Goal: Information Seeking & Learning: Learn about a topic

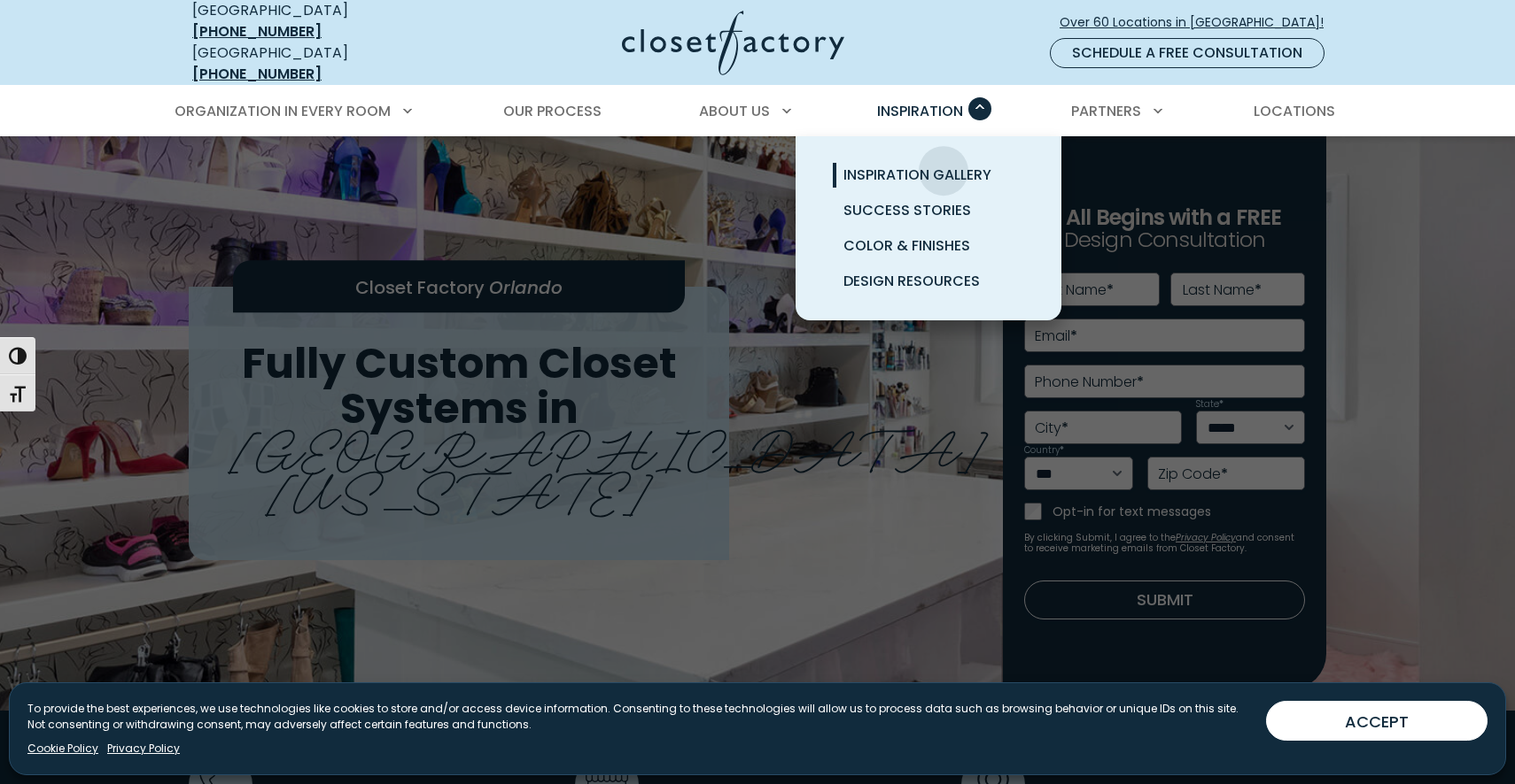
click at [944, 165] on span "Inspiration Gallery" at bounding box center [917, 174] width 148 height 20
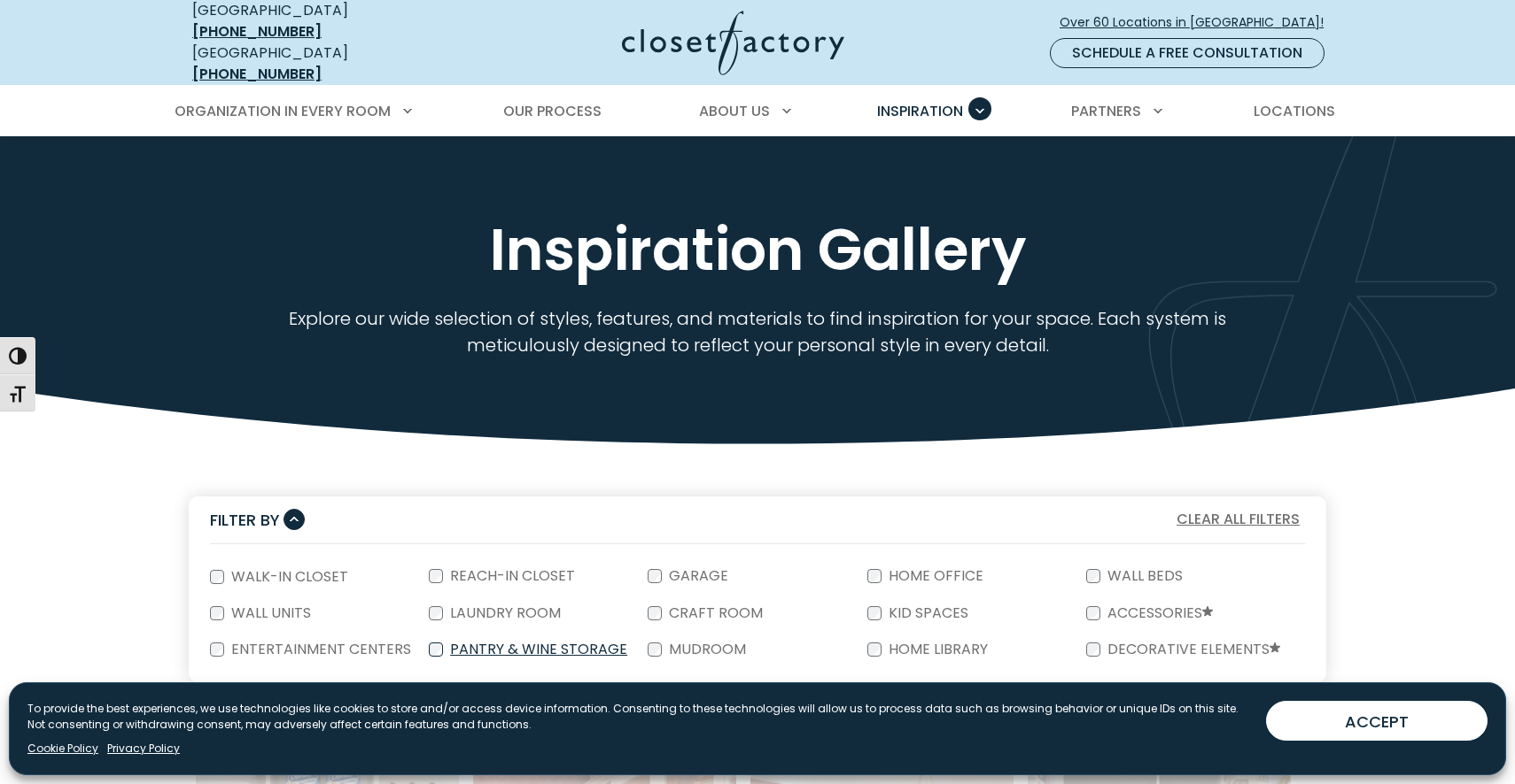
click at [503, 642] on label "Pantry & Wine Storage" at bounding box center [537, 649] width 188 height 14
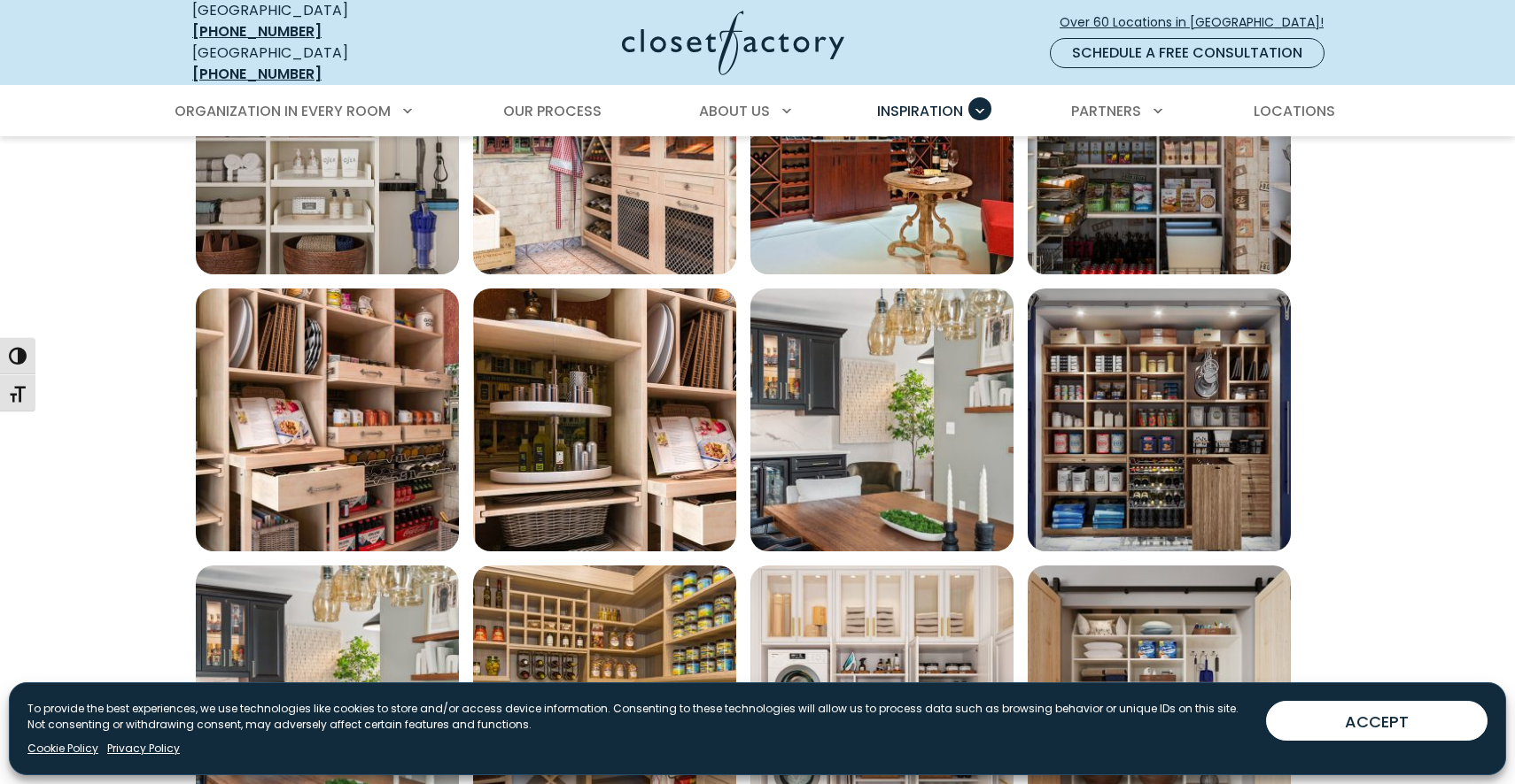
scroll to position [799, 0]
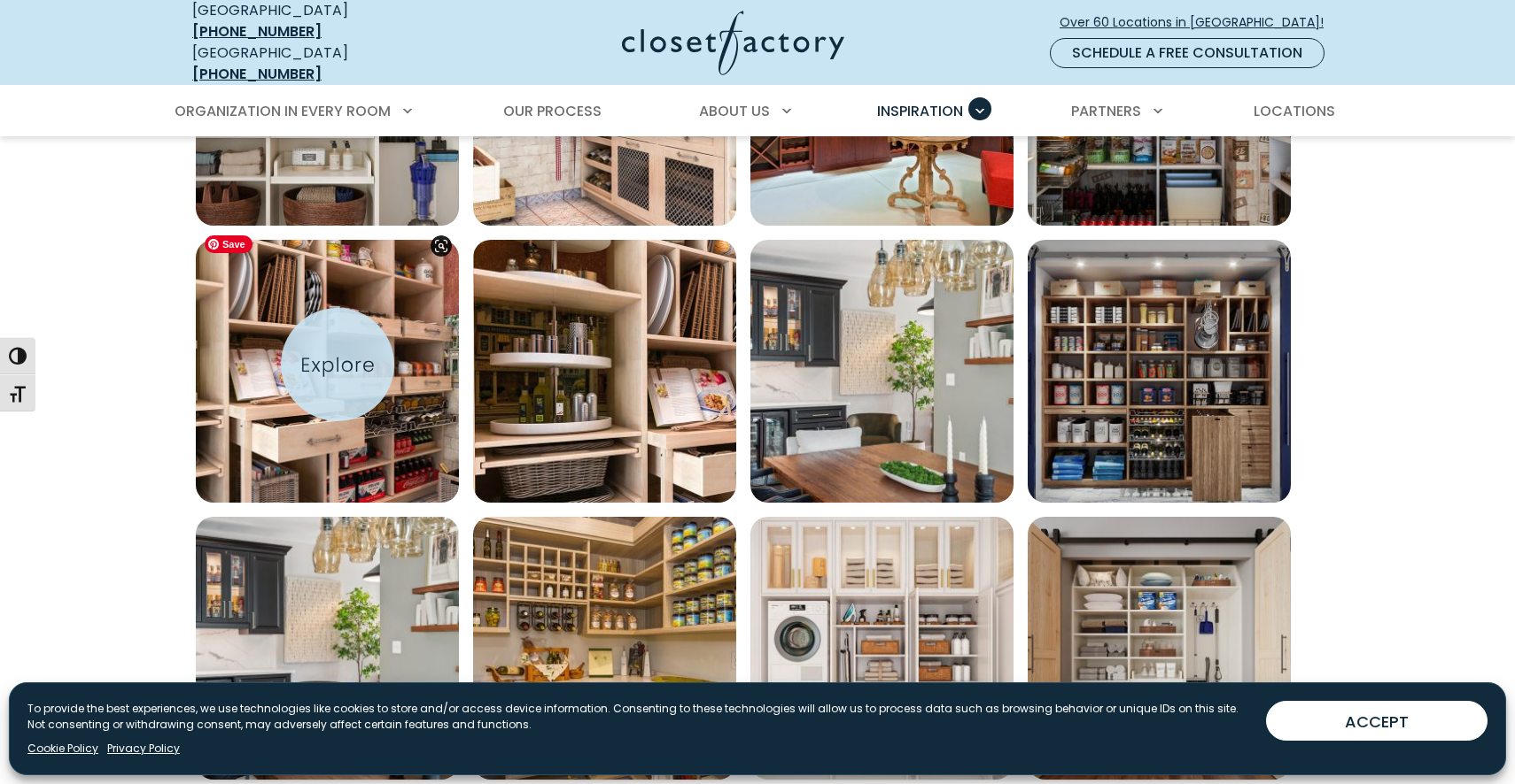
click at [337, 365] on img "Open inspiration gallery to preview enlarged image" at bounding box center [327, 371] width 263 height 263
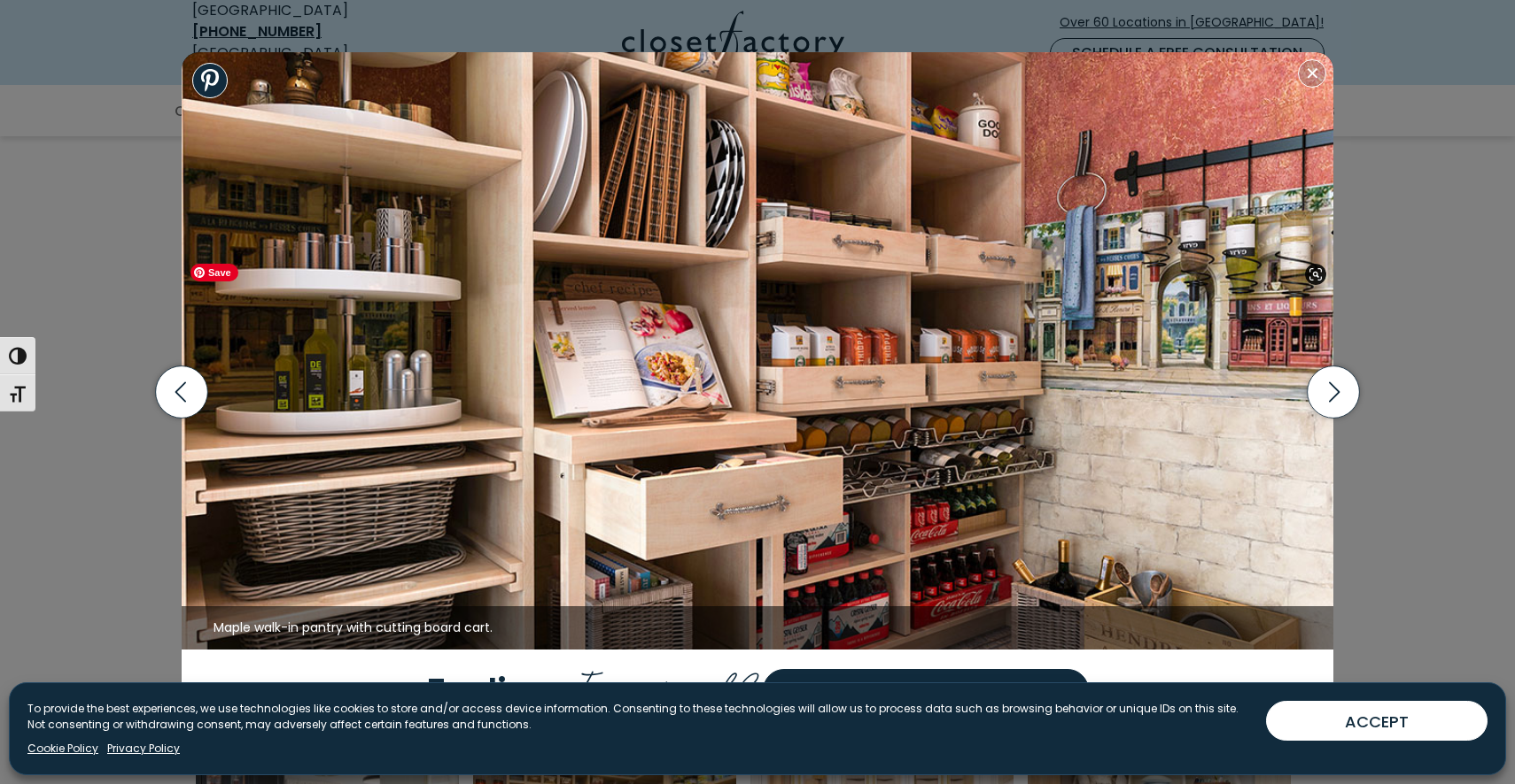
scroll to position [692, 0]
click at [183, 393] on icon "button" at bounding box center [182, 393] width 52 height 52
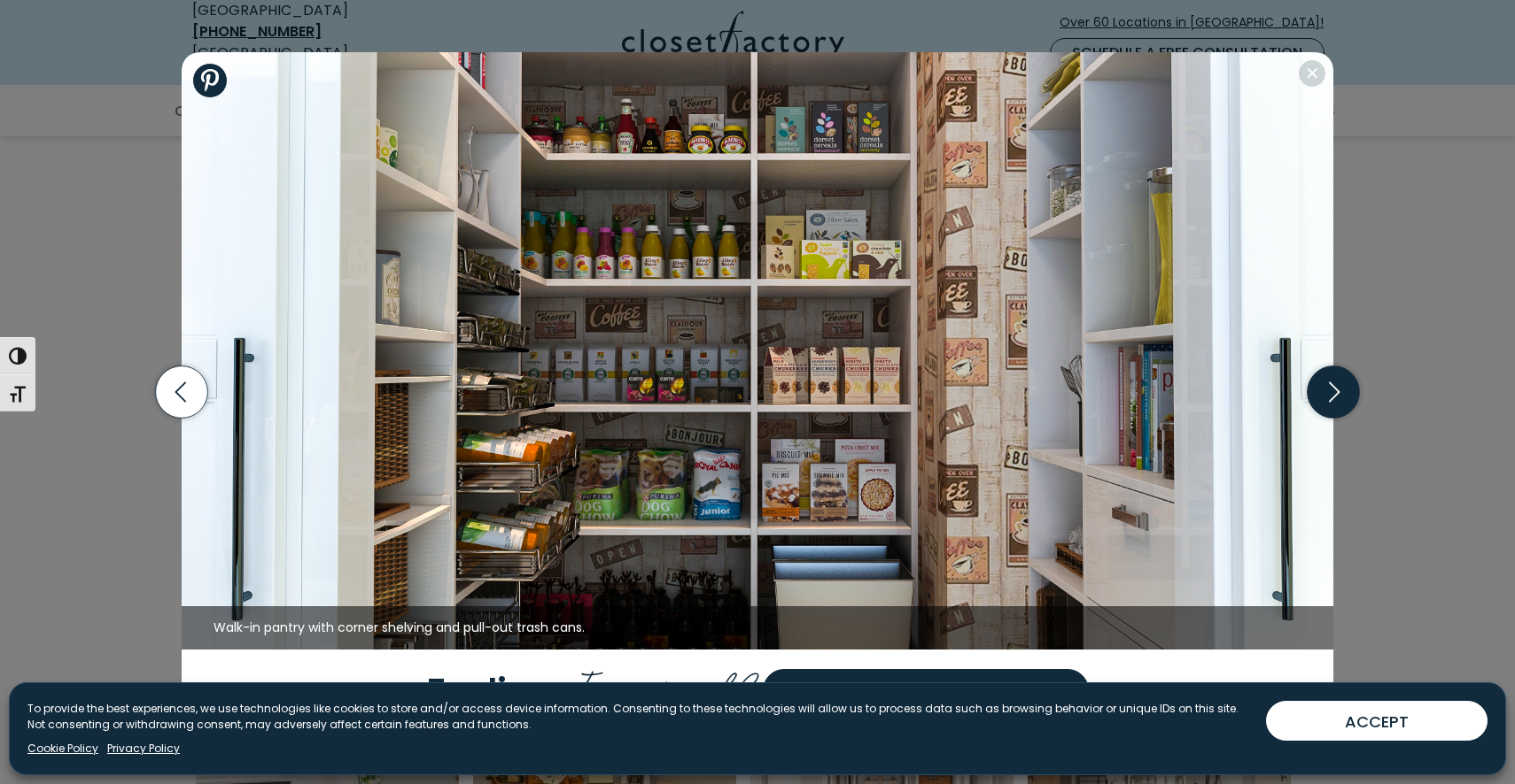
click at [1337, 401] on icon "button" at bounding box center [1334, 393] width 52 height 52
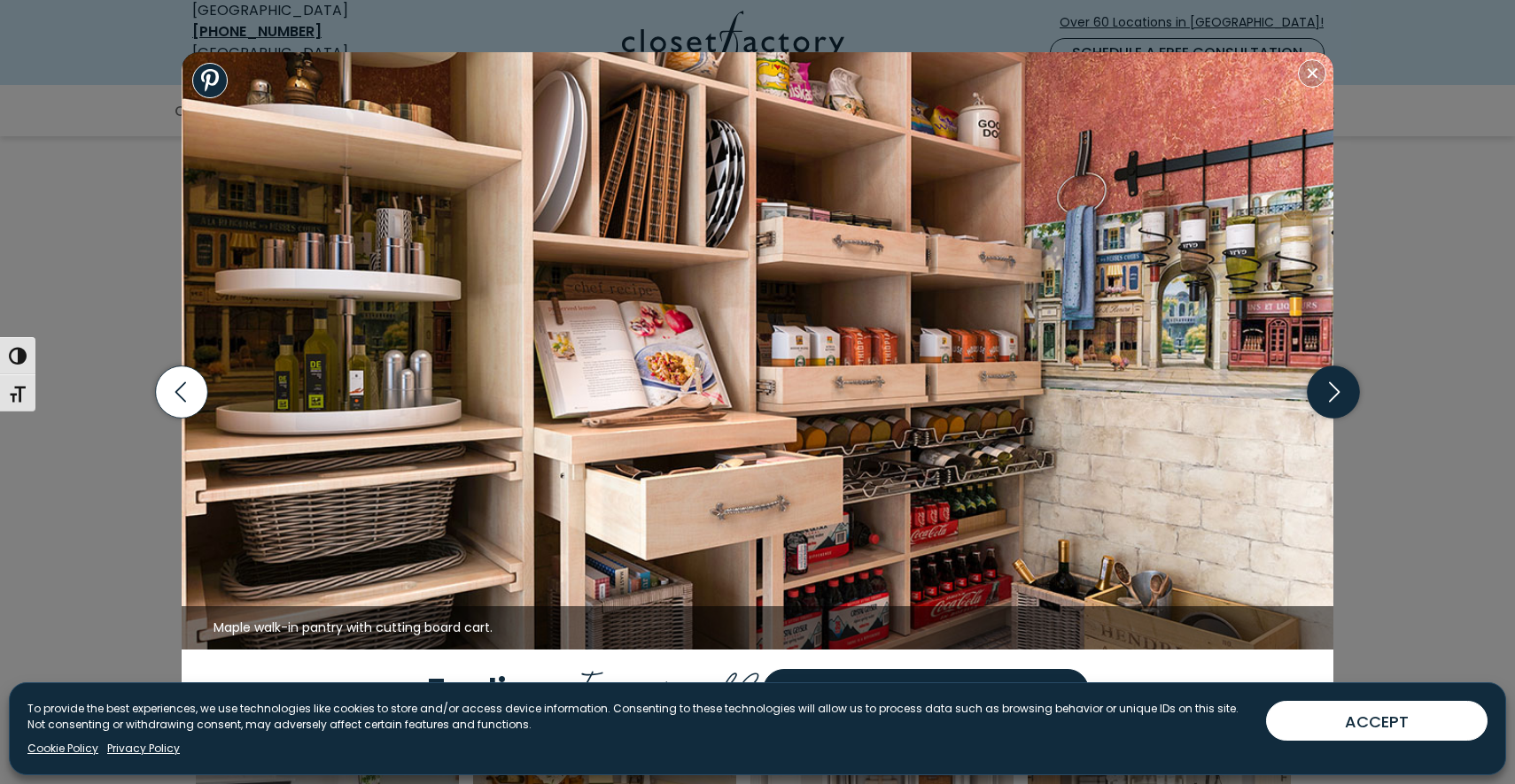
click at [1335, 391] on icon "button" at bounding box center [1334, 393] width 52 height 52
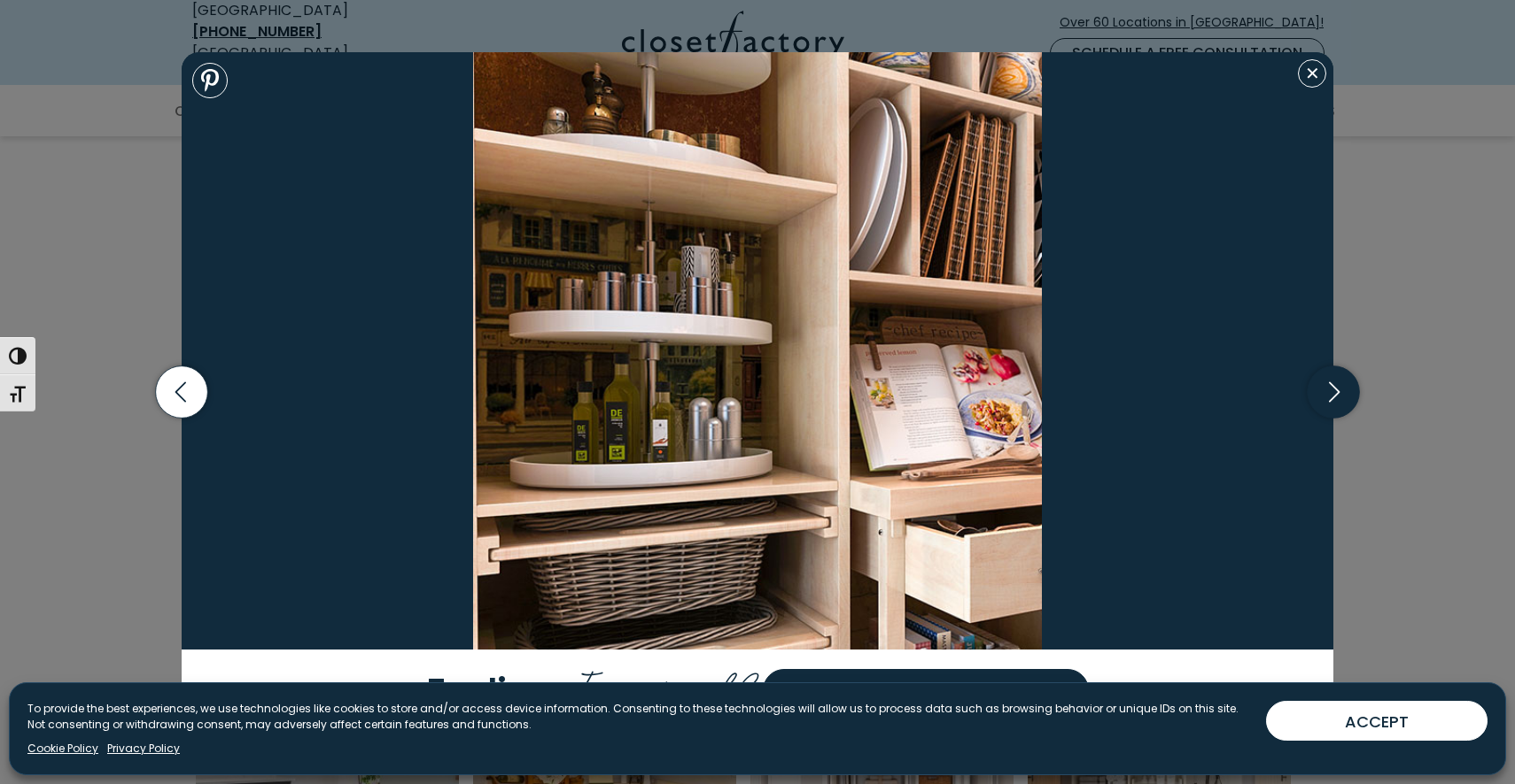
click at [1335, 391] on icon "button" at bounding box center [1334, 393] width 52 height 52
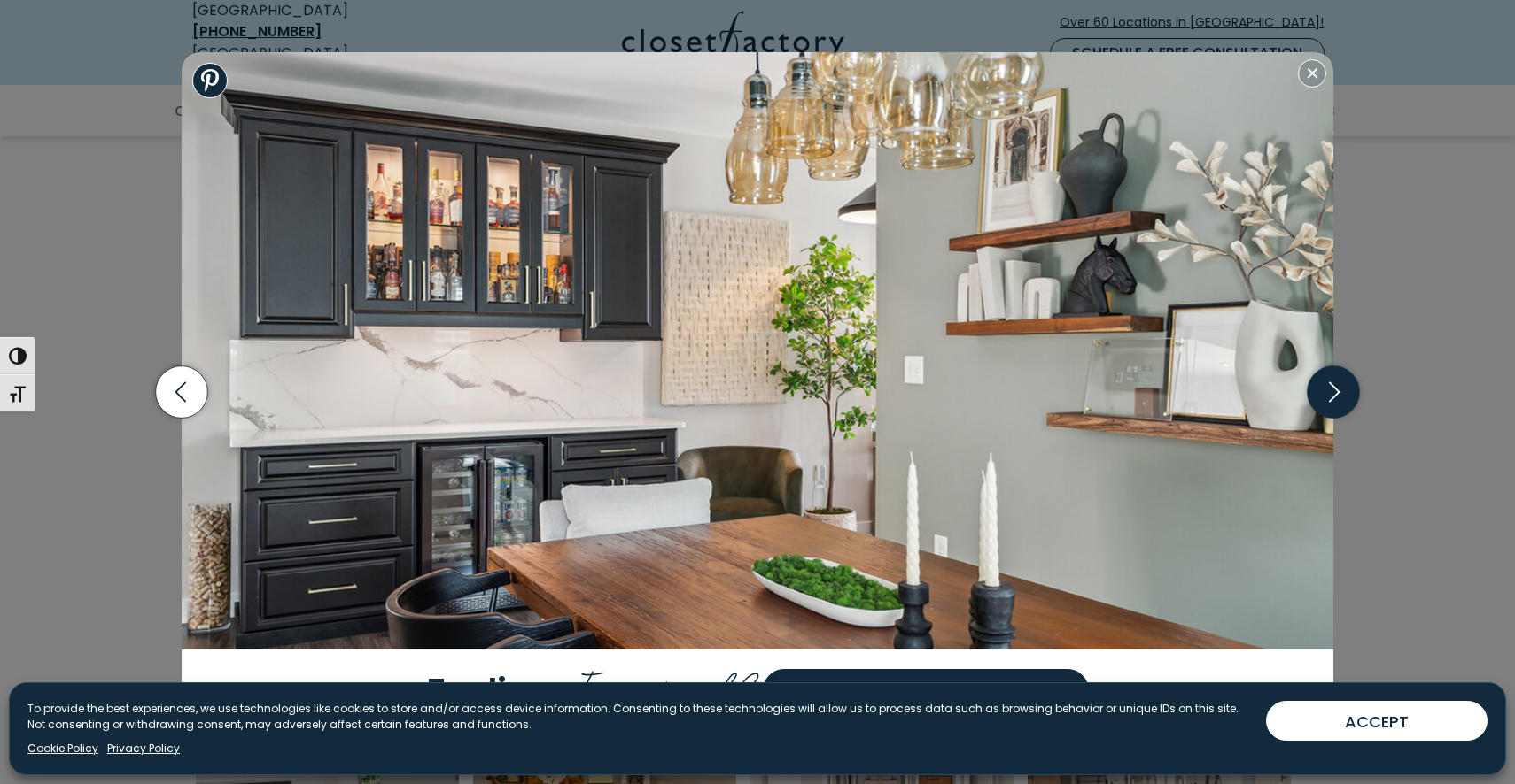
click at [1335, 391] on icon "button" at bounding box center [1334, 393] width 52 height 52
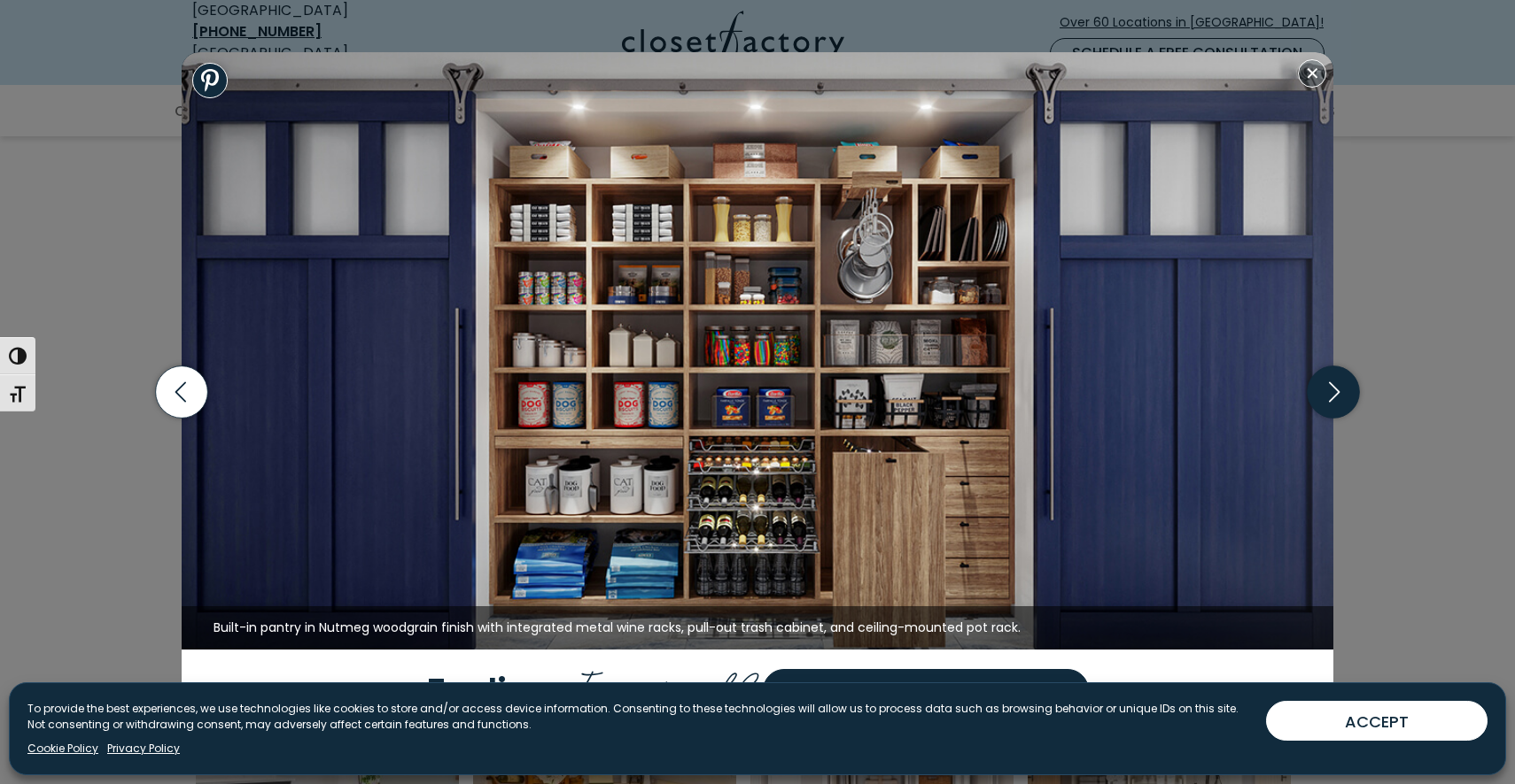
click at [1335, 393] on icon "button" at bounding box center [1334, 393] width 52 height 52
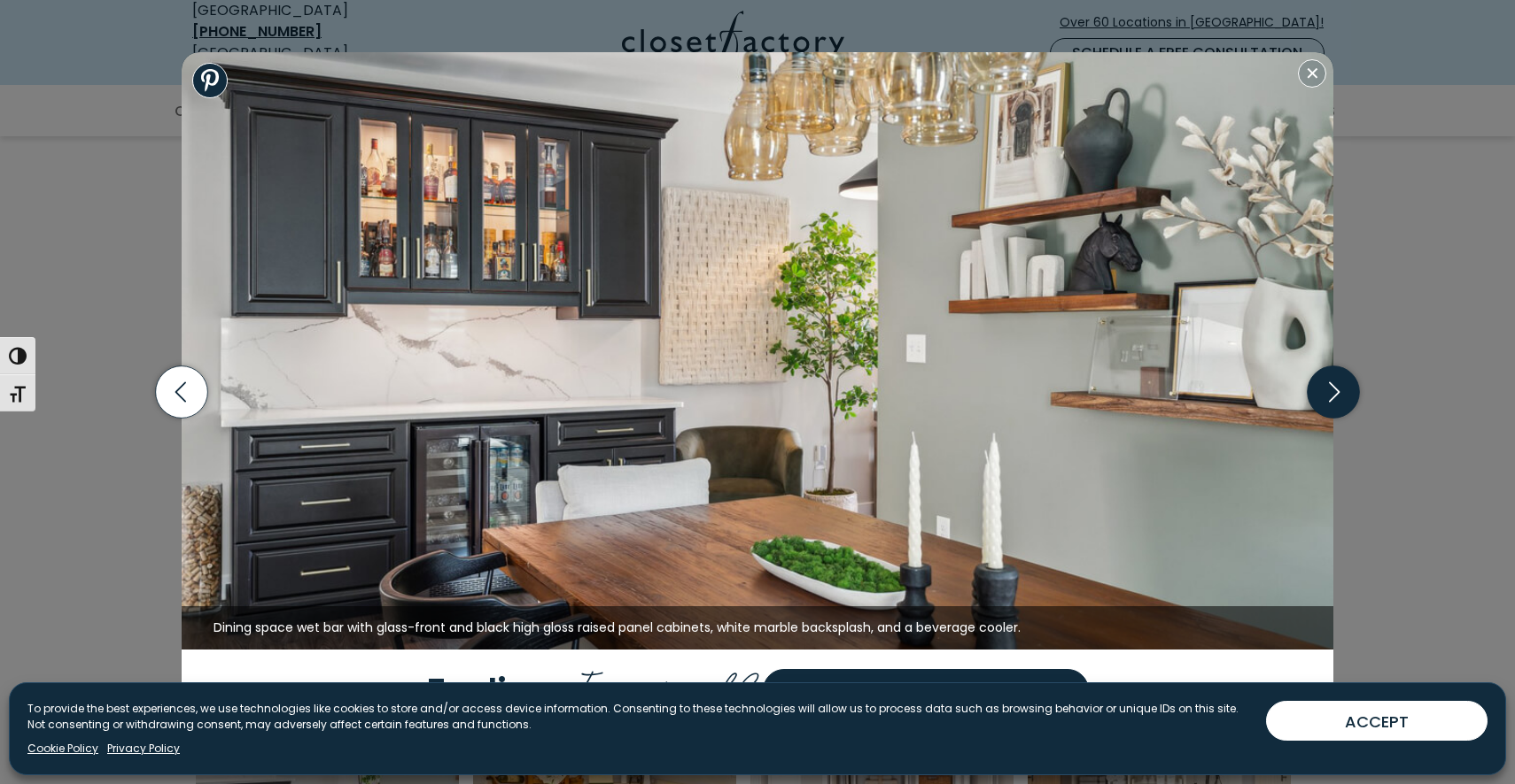
click at [1334, 396] on icon "button" at bounding box center [1334, 392] width 11 height 20
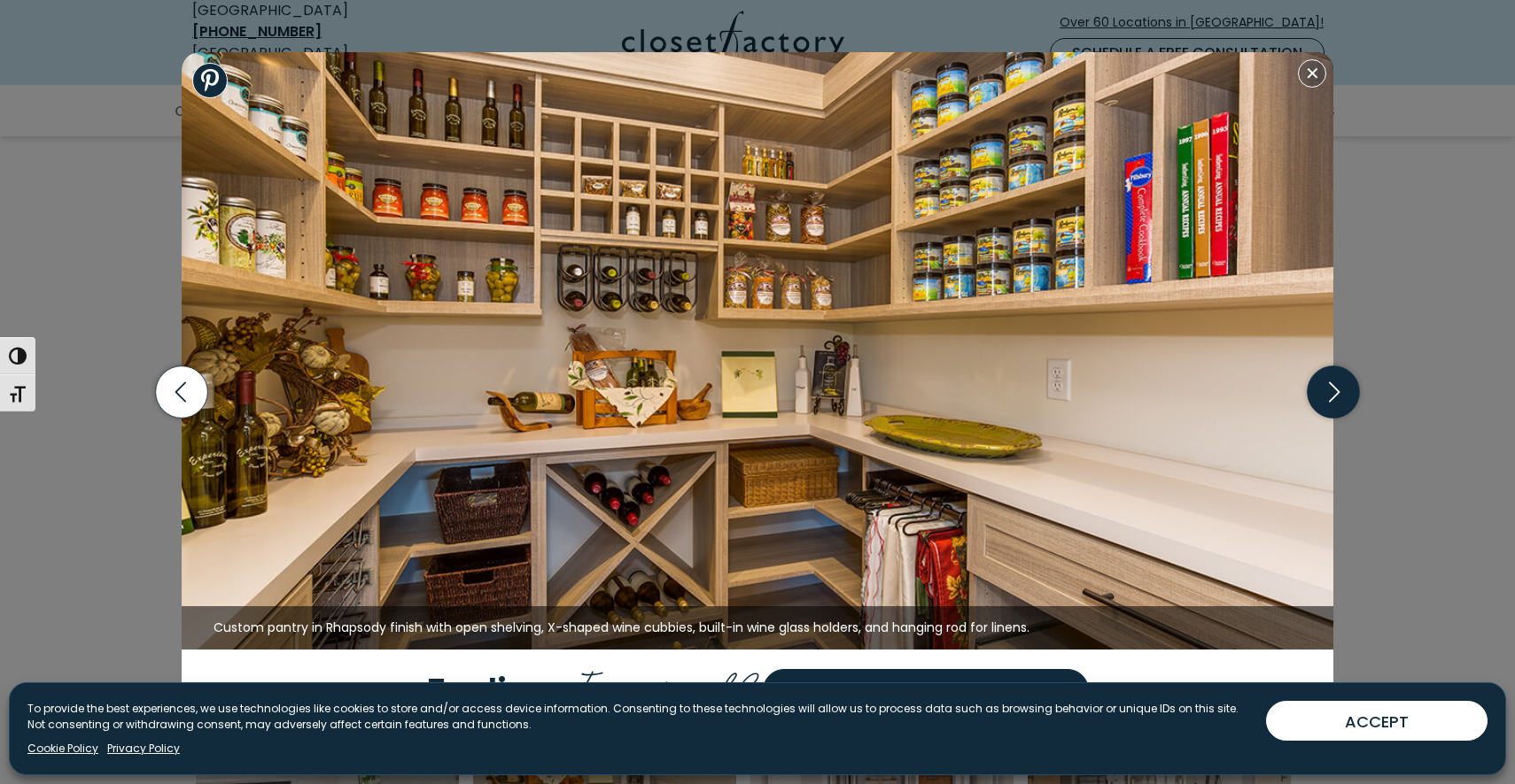
click at [1337, 391] on icon "button" at bounding box center [1334, 393] width 52 height 52
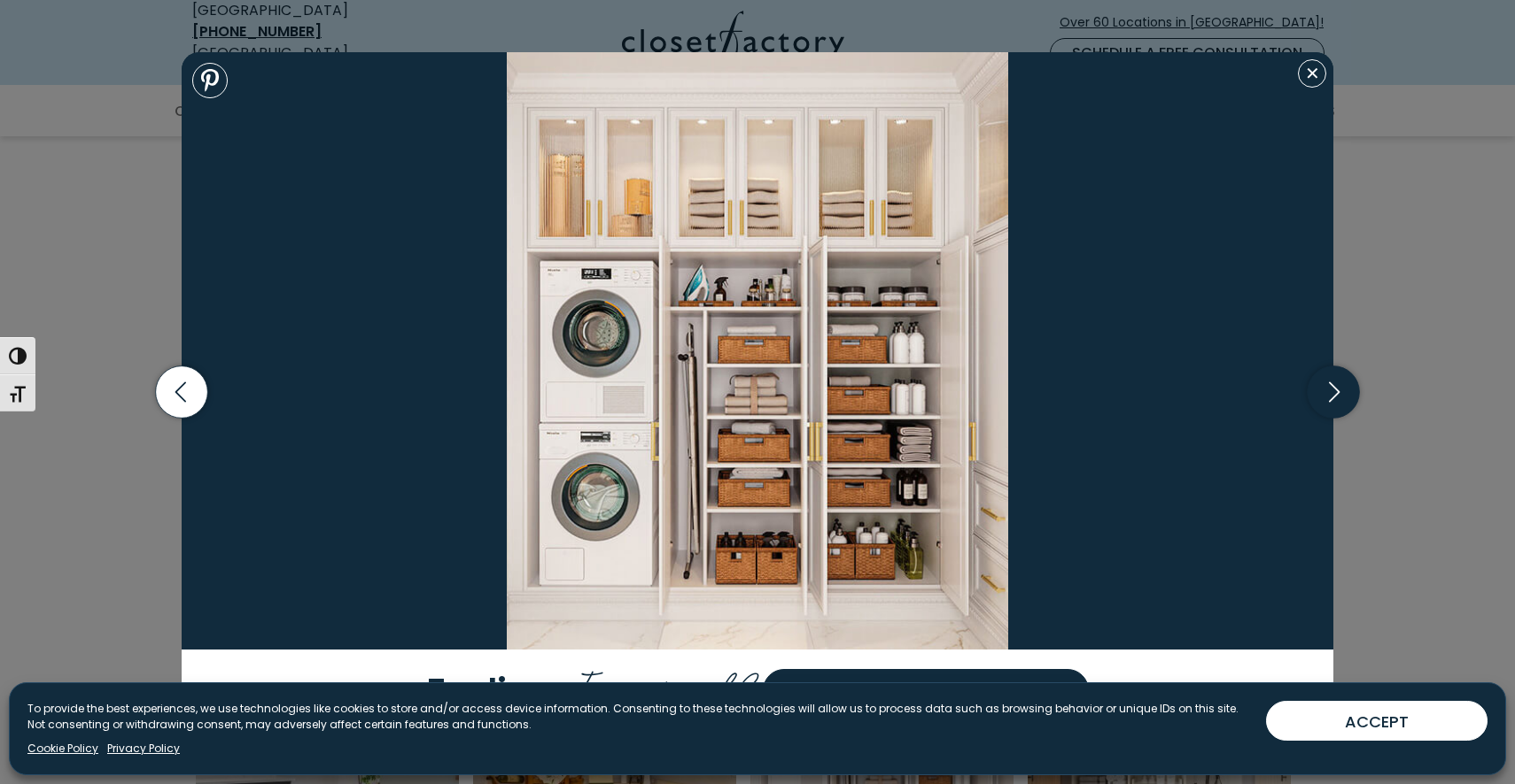
click at [1338, 395] on icon "button" at bounding box center [1334, 393] width 52 height 52
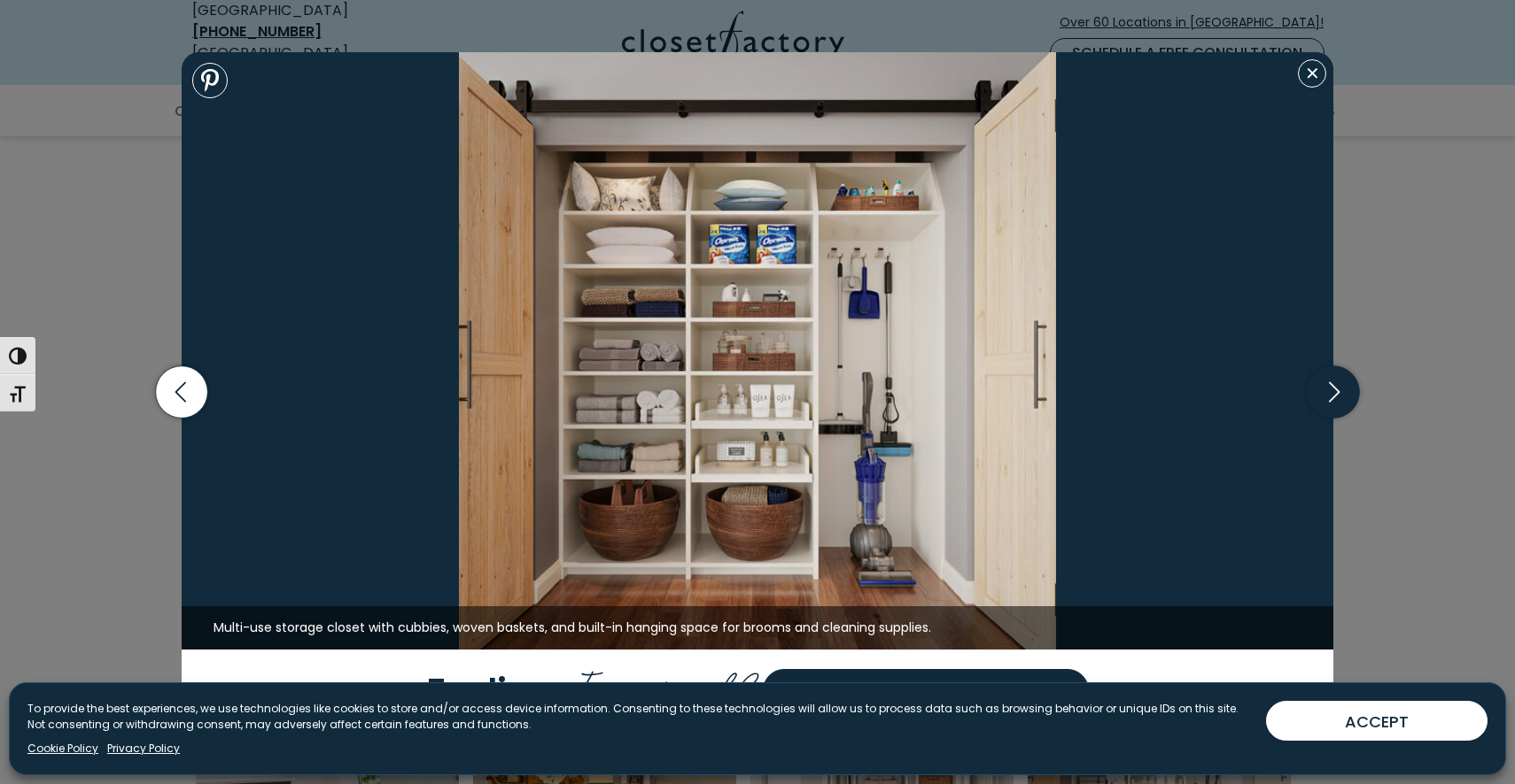
click at [1338, 396] on icon "button" at bounding box center [1334, 393] width 52 height 52
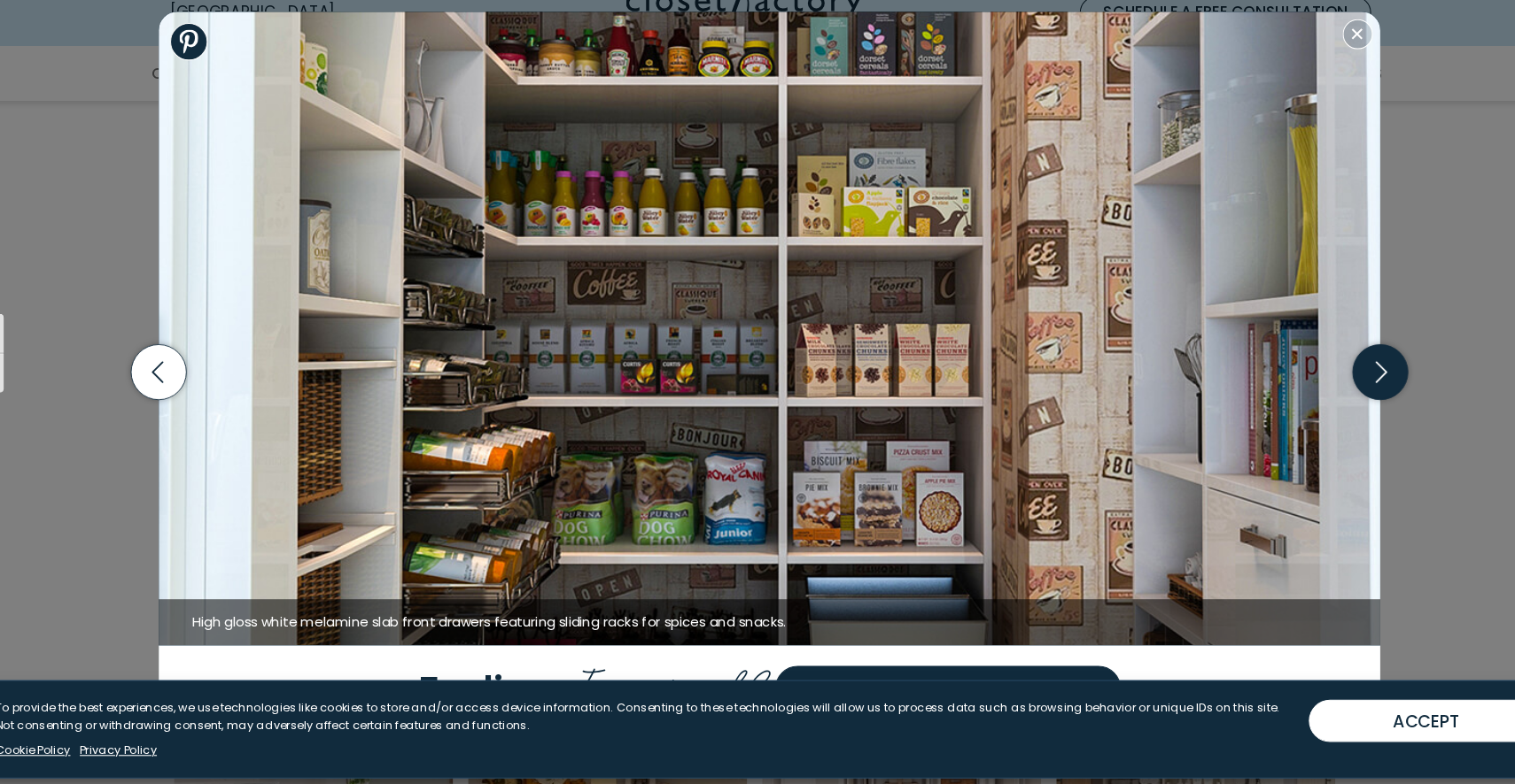
click at [1334, 386] on icon "button" at bounding box center [1334, 392] width 11 height 20
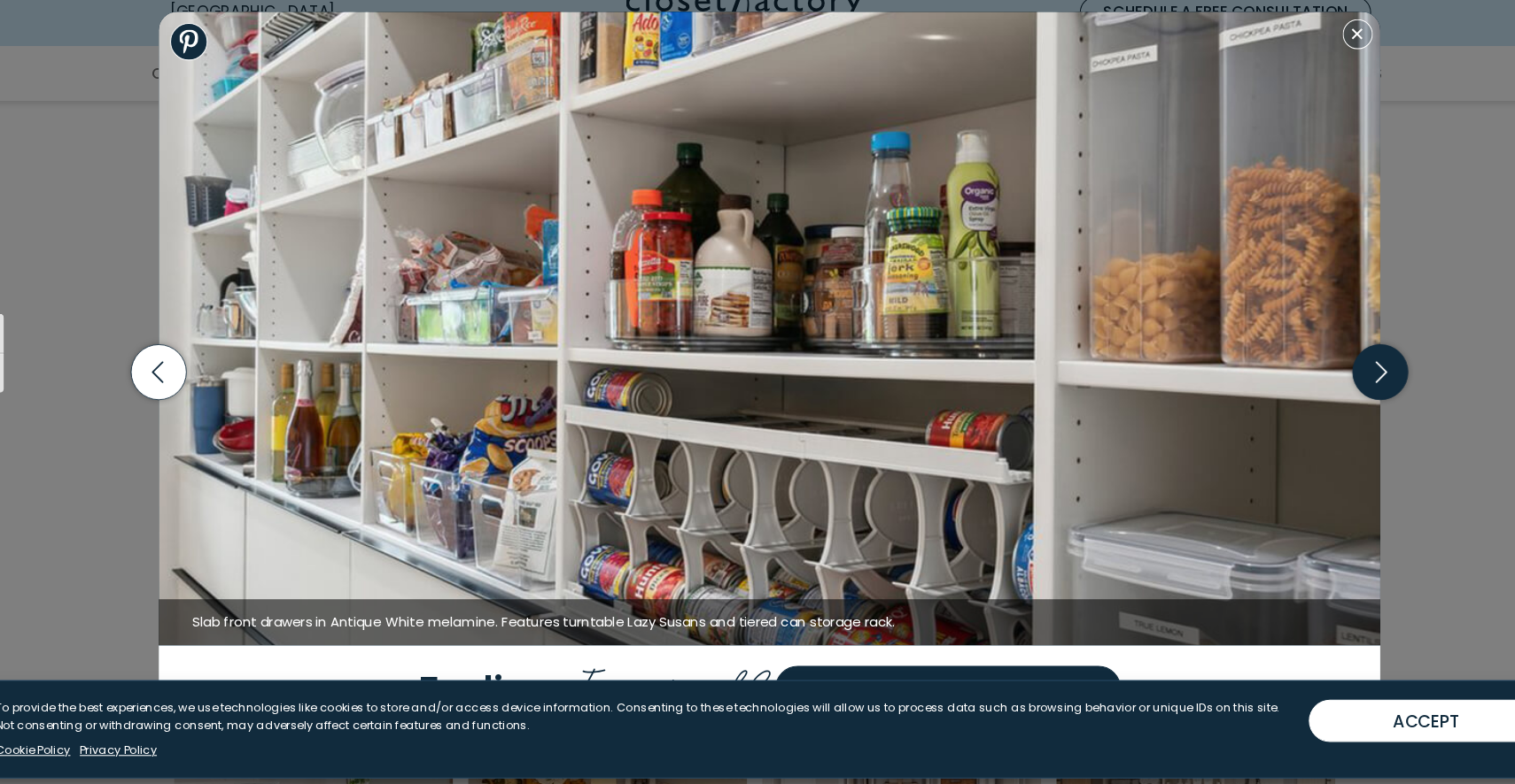
scroll to position [712, 0]
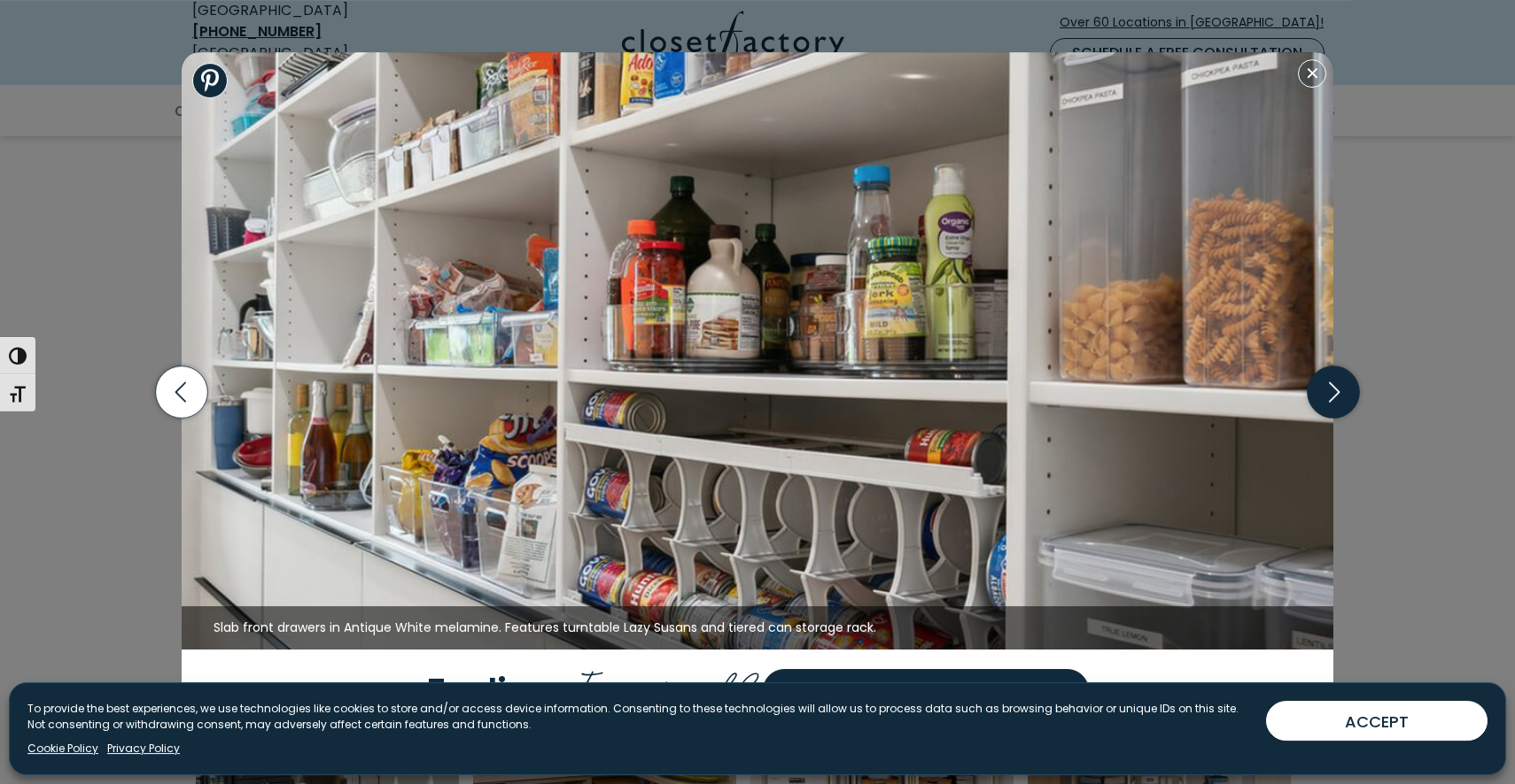
click at [1333, 400] on icon "button" at bounding box center [1334, 393] width 52 height 52
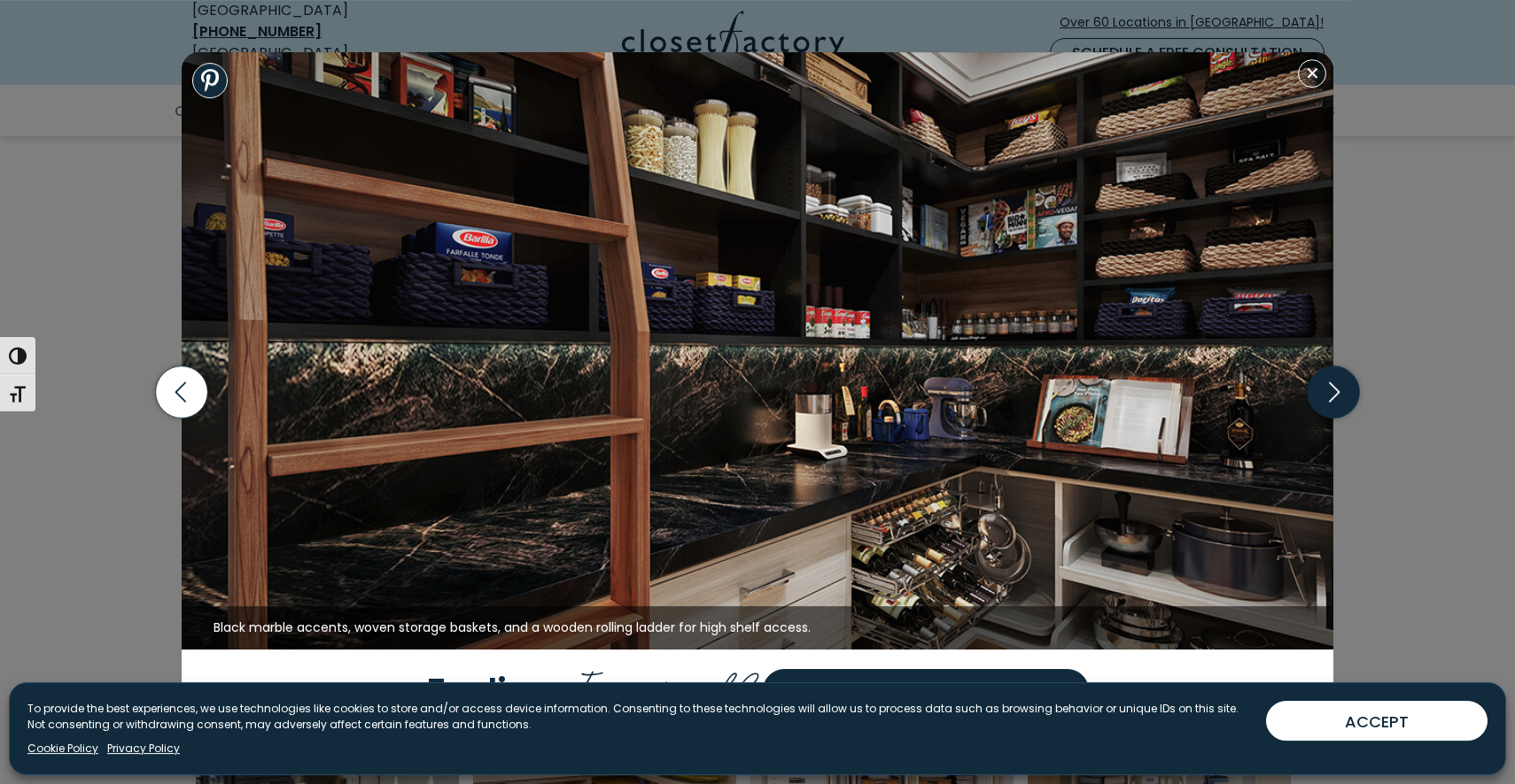
click at [1335, 393] on icon "button" at bounding box center [1334, 393] width 52 height 52
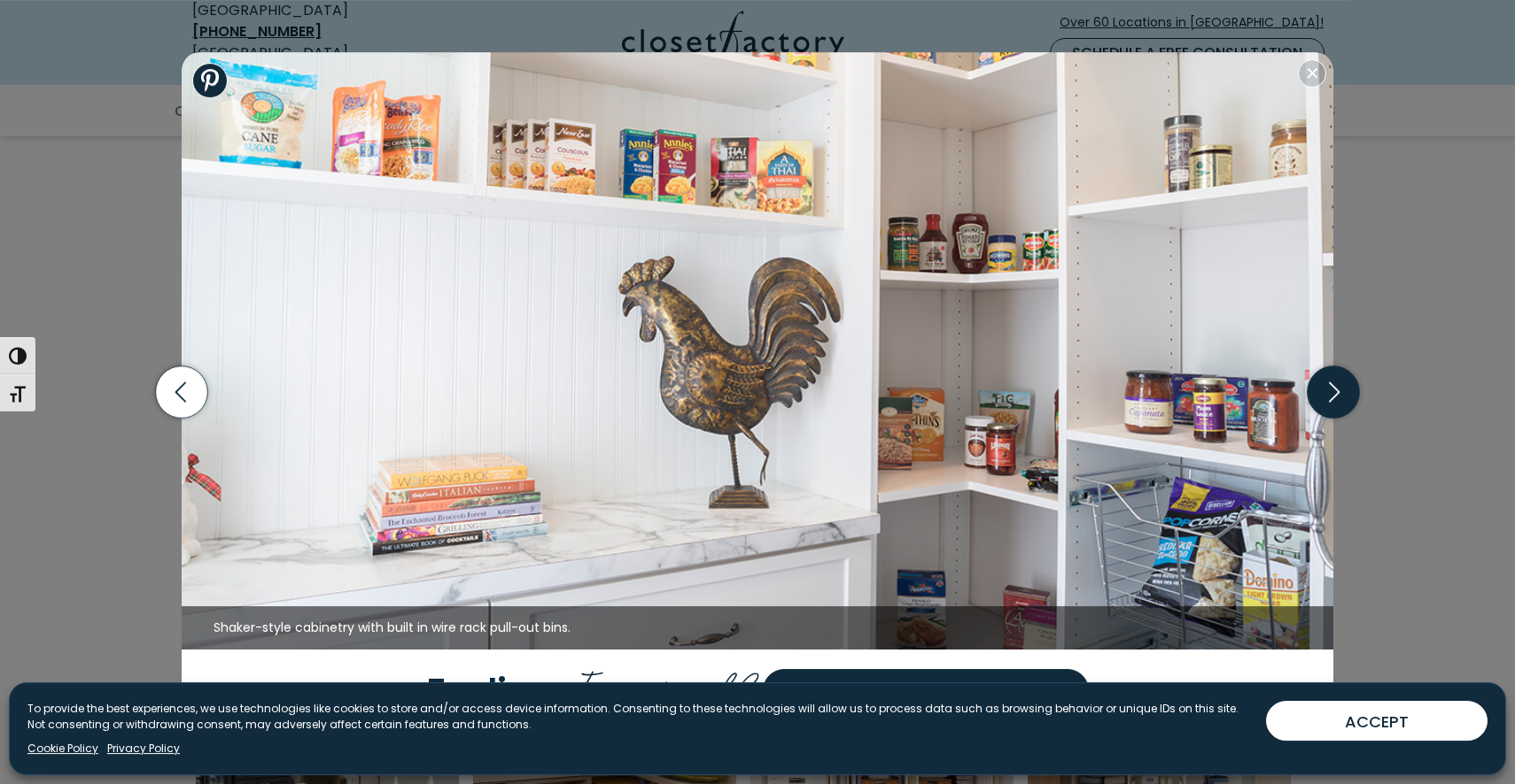
click at [1335, 393] on icon "button" at bounding box center [1334, 393] width 52 height 52
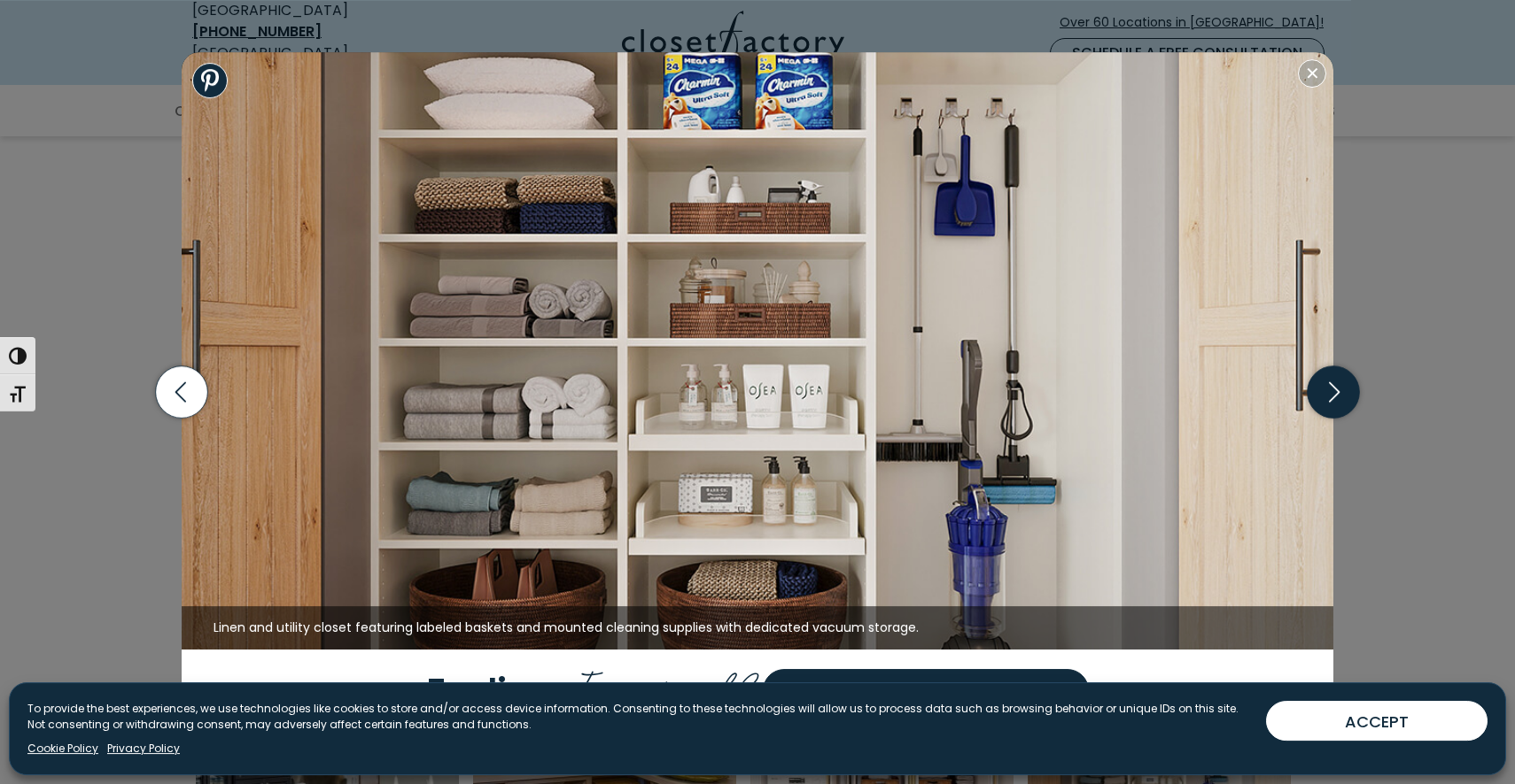
click at [1335, 393] on icon "button" at bounding box center [1334, 393] width 52 height 52
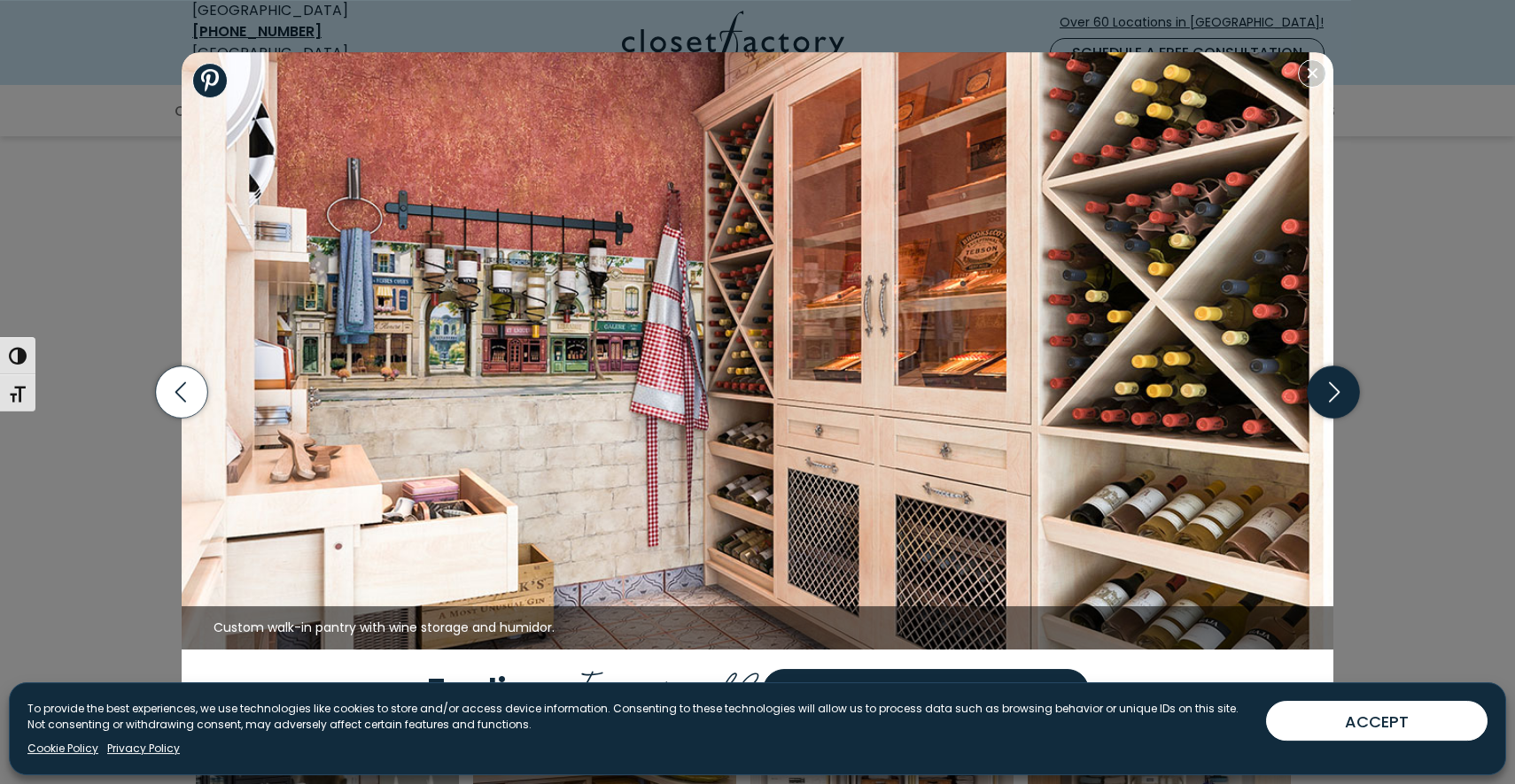
click at [1335, 393] on icon "button" at bounding box center [1334, 393] width 52 height 52
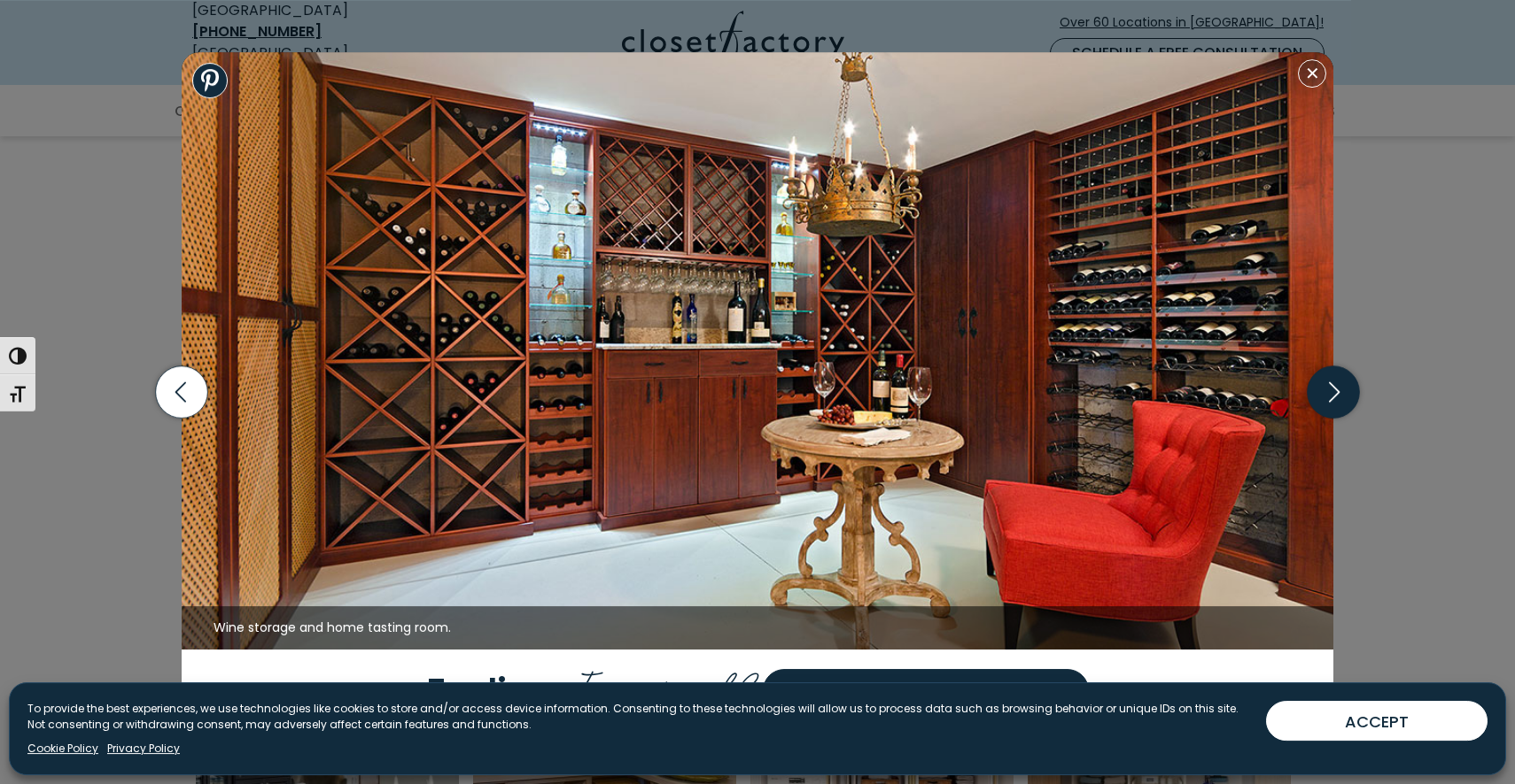
click at [1335, 393] on icon "button" at bounding box center [1334, 393] width 52 height 52
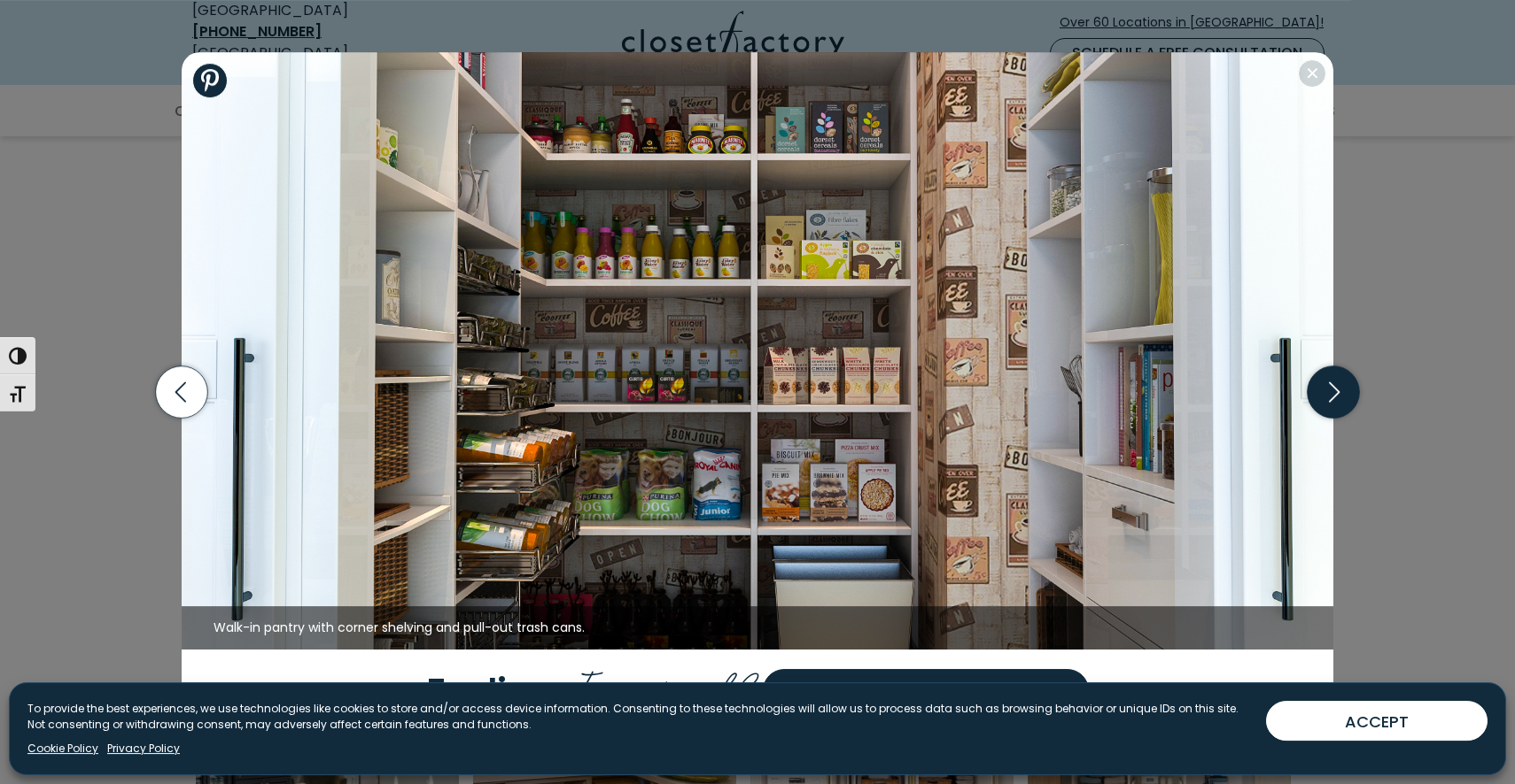
click at [1335, 393] on icon "button" at bounding box center [1334, 393] width 52 height 52
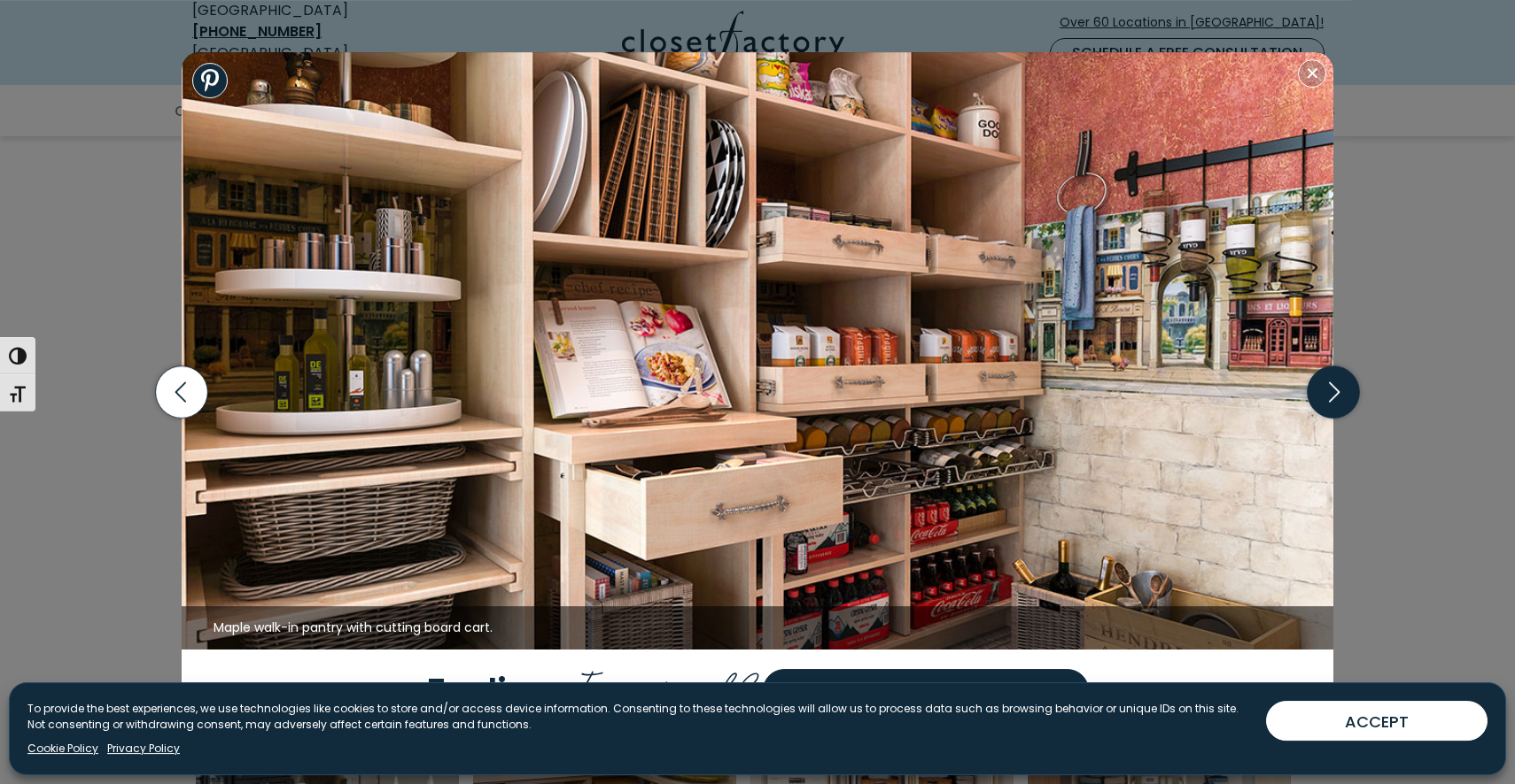
click at [1335, 393] on icon "button" at bounding box center [1334, 393] width 52 height 52
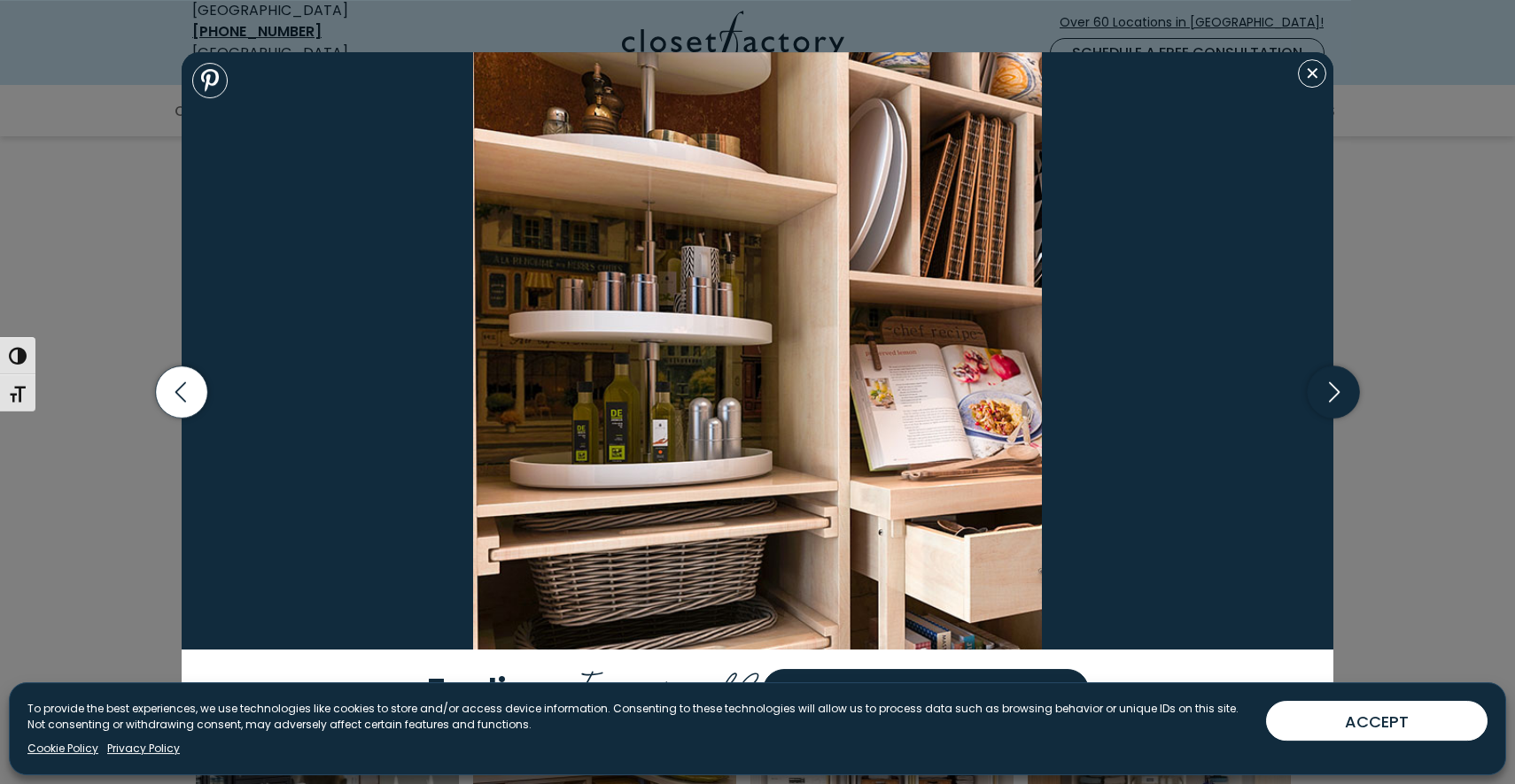
click at [1335, 393] on icon "button" at bounding box center [1334, 393] width 52 height 52
